Goal: Download file/media

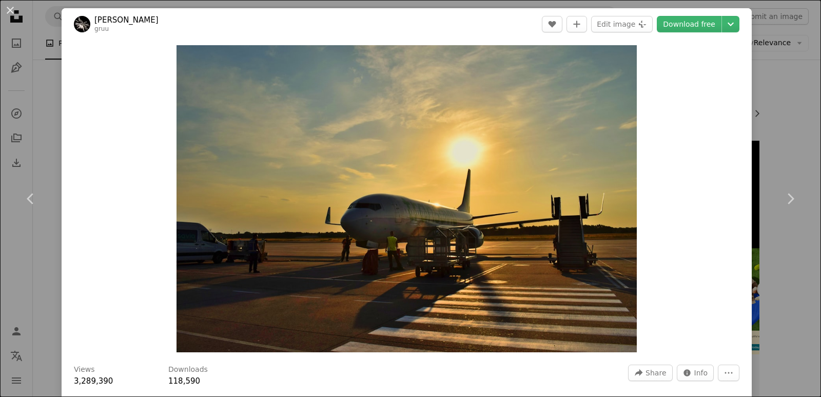
scroll to position [143, 0]
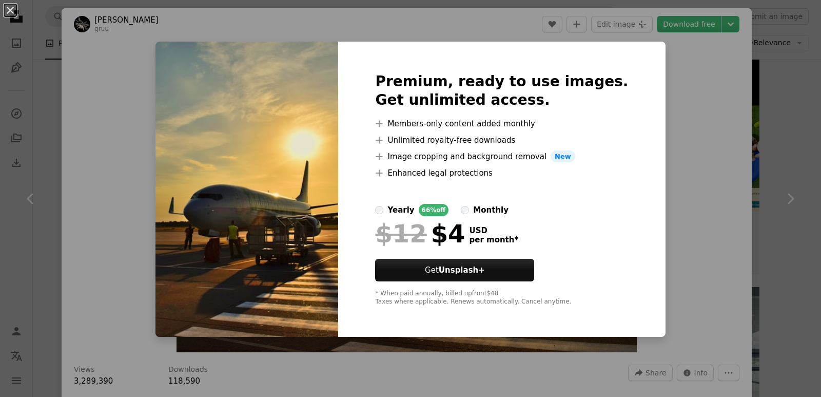
click at [332, 135] on img at bounding box center [247, 190] width 183 height 296
click at [735, 54] on div "An X shape Premium, ready to use images. Get unlimited access. A plus sign Memb…" at bounding box center [410, 198] width 821 height 397
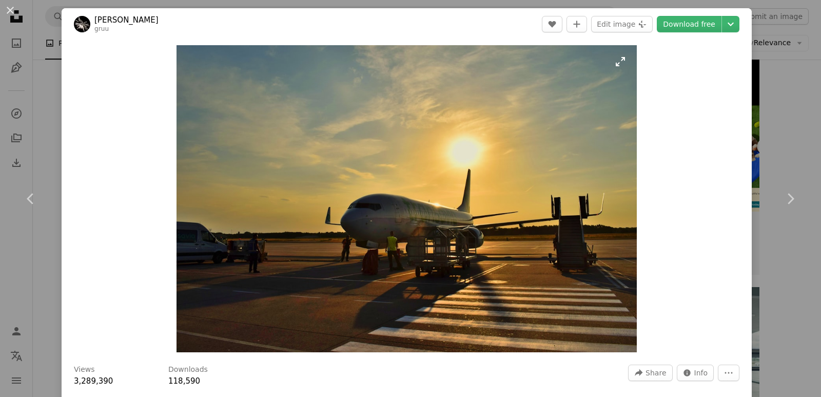
click at [572, 154] on img "Zoom in on this image" at bounding box center [407, 198] width 461 height 307
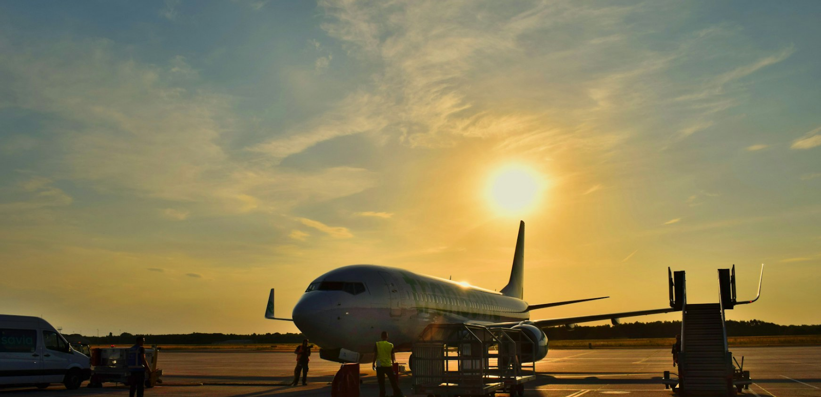
scroll to position [71, 0]
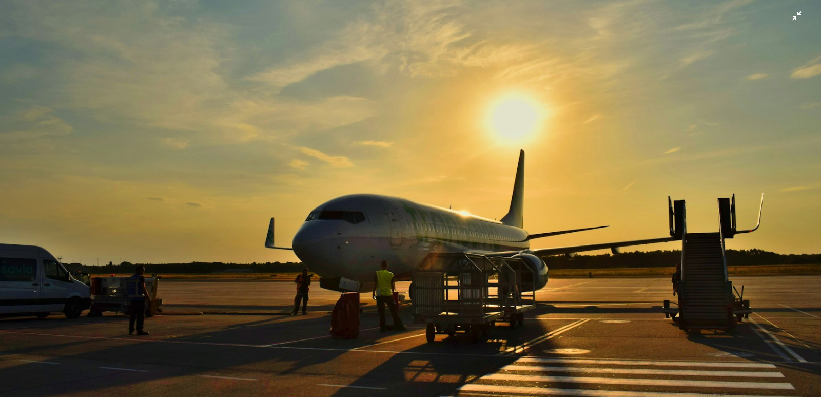
click at [572, 154] on img "Zoom out on this image" at bounding box center [410, 203] width 822 height 548
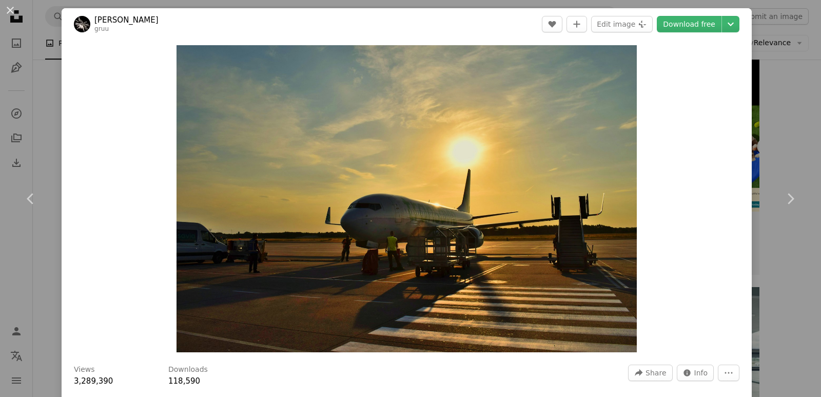
click at [572, 154] on img "Zoom in on this image" at bounding box center [407, 198] width 461 height 307
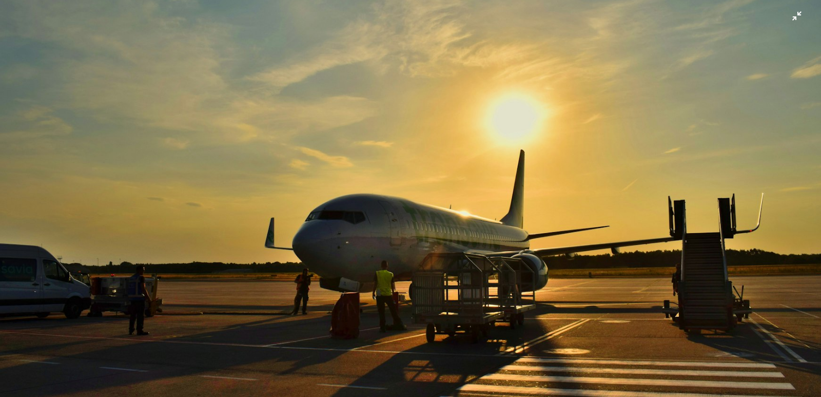
click at [572, 154] on img "Zoom out on this image" at bounding box center [410, 203] width 822 height 548
